Goal: Obtain resource: Obtain resource

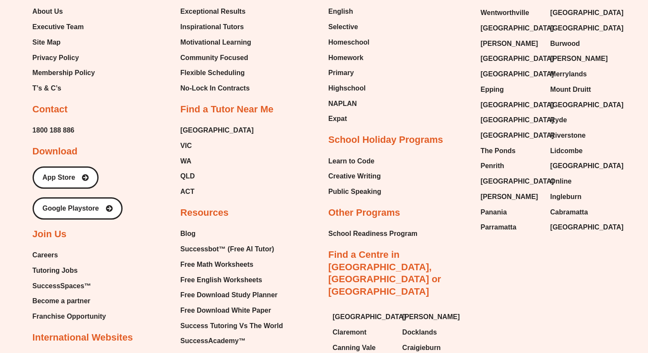
scroll to position [3694, 0]
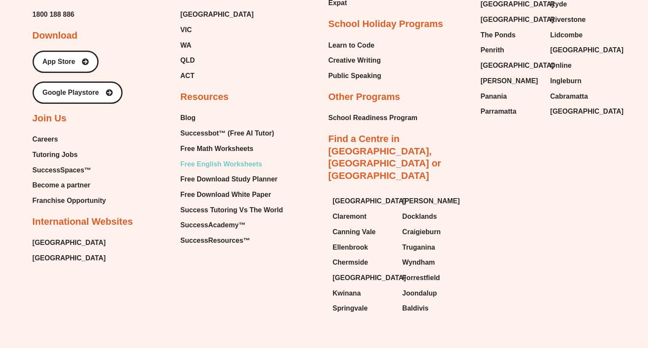
click at [222, 158] on span "Free English Worksheets" at bounding box center [221, 164] width 82 height 13
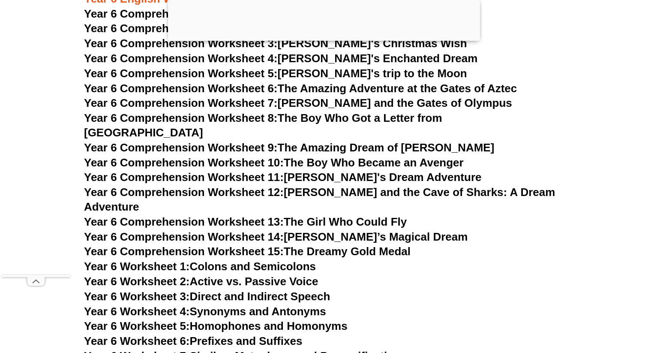
scroll to position [4536, 0]
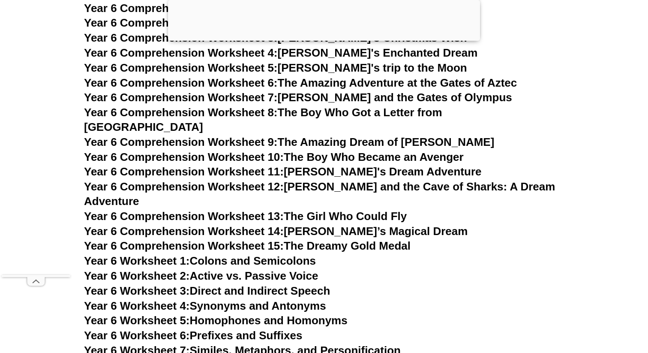
click at [371, 210] on link "Year 6 Comprehension Worksheet 13: The Girl Who Could Fly" at bounding box center [245, 216] width 323 height 13
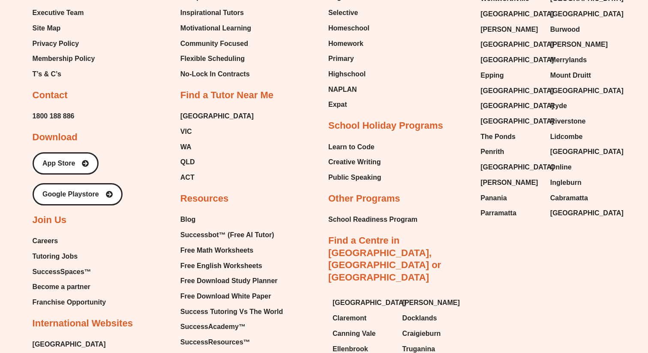
scroll to position [3590, 0]
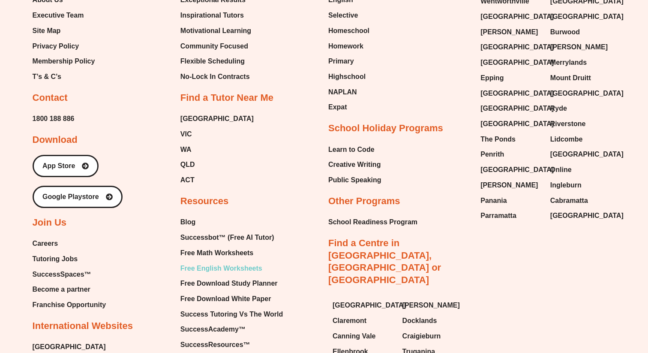
click at [229, 262] on span "Free English Worksheets" at bounding box center [221, 268] width 82 height 13
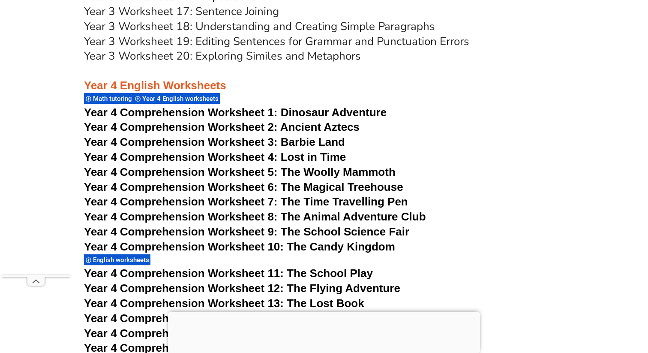
scroll to position [3186, 0]
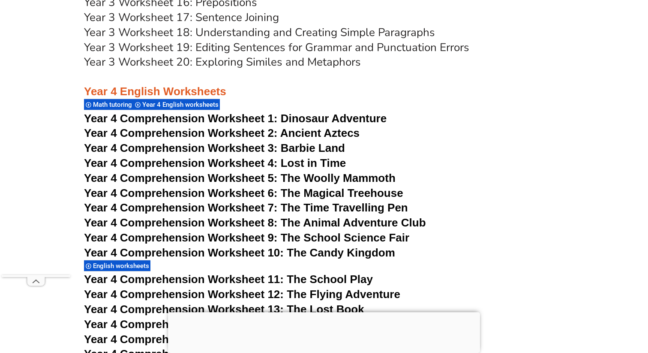
click at [292, 117] on span "Dinosaur Adventure" at bounding box center [334, 118] width 106 height 13
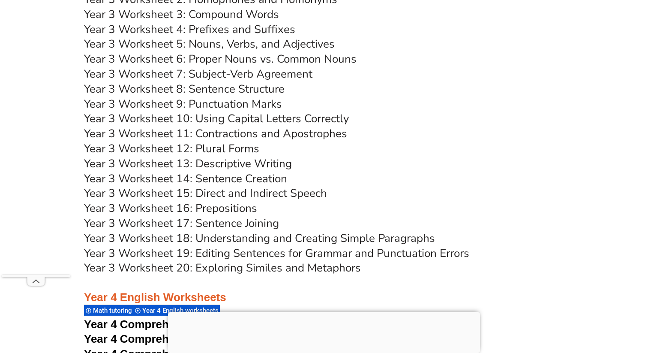
scroll to position [2997, 0]
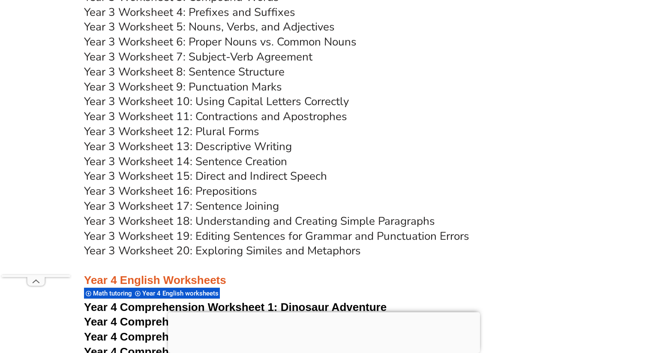
click at [233, 206] on link "Year 3 Worksheet 17: Sentence Joining" at bounding box center [181, 205] width 195 height 15
